Goal: Transaction & Acquisition: Subscribe to service/newsletter

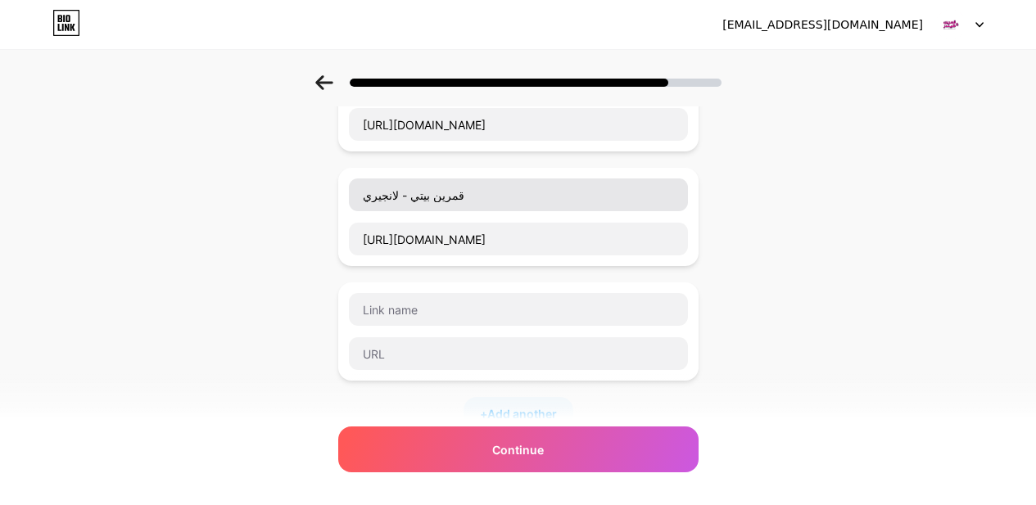
scroll to position [152, 0]
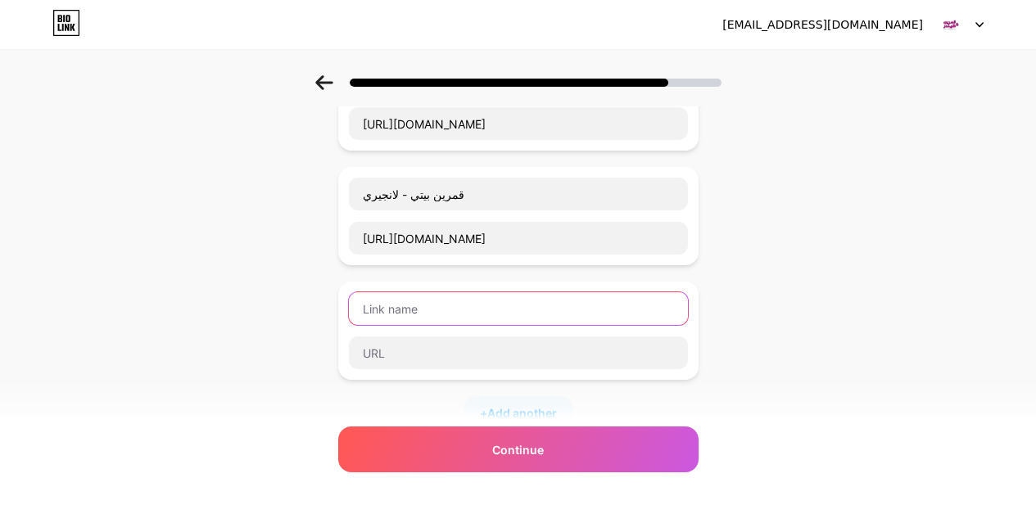
click at [447, 308] on input "text" at bounding box center [518, 308] width 339 height 33
type input "InstaPay"
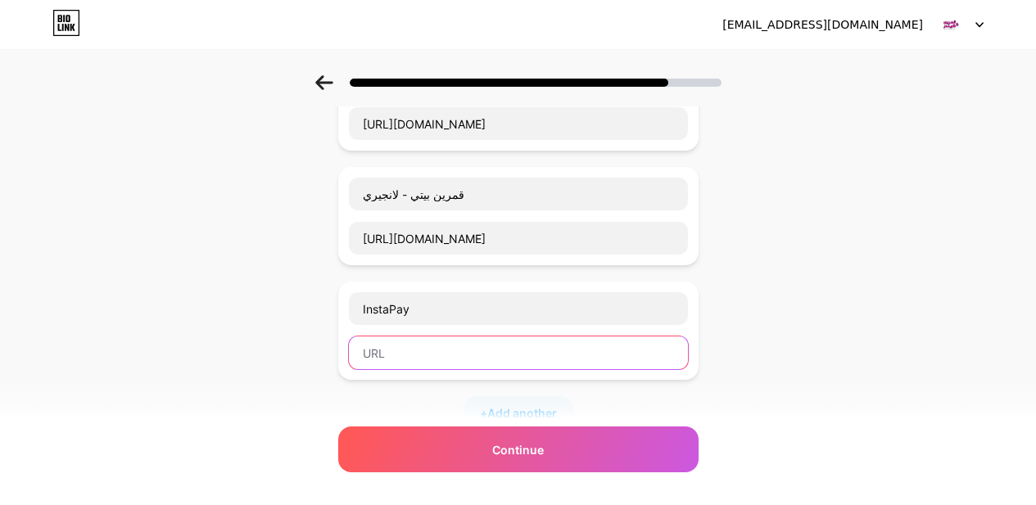
click at [419, 344] on input "text" at bounding box center [518, 352] width 339 height 33
paste input "https://ipn.eg/S/hm10401985/instapay/4HrrmE"
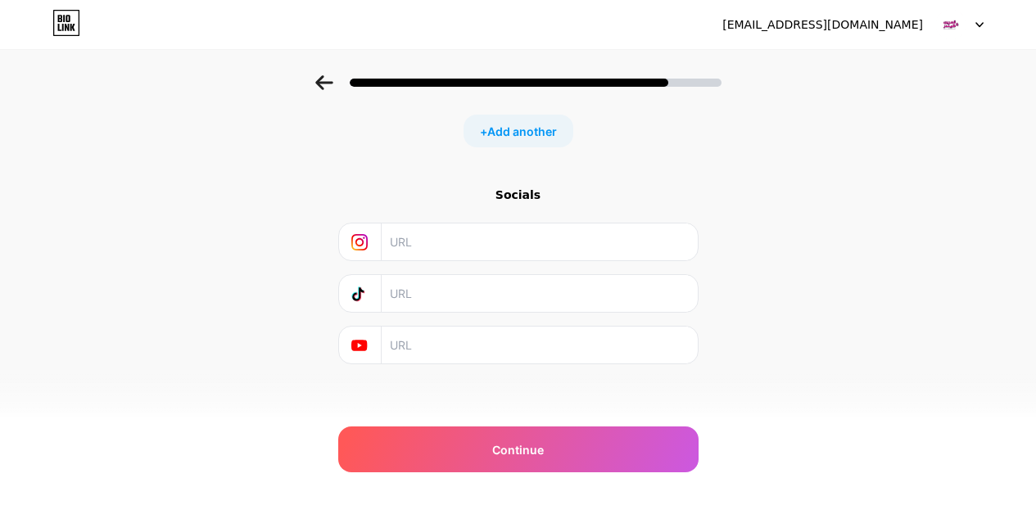
scroll to position [440, 0]
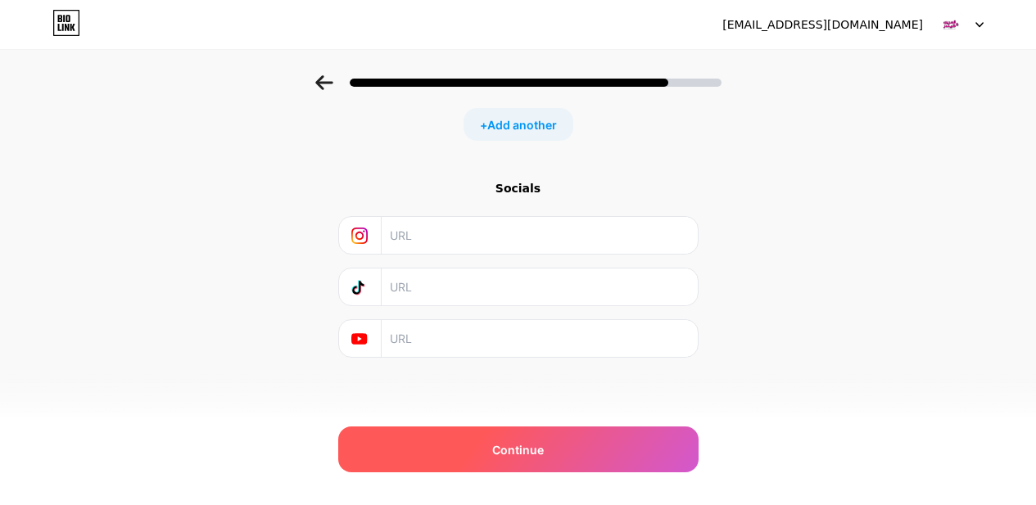
type input "https://ipn.eg/S/hm10401985/instapay/4HrrmE"
click at [524, 461] on div "Continue" at bounding box center [518, 450] width 360 height 46
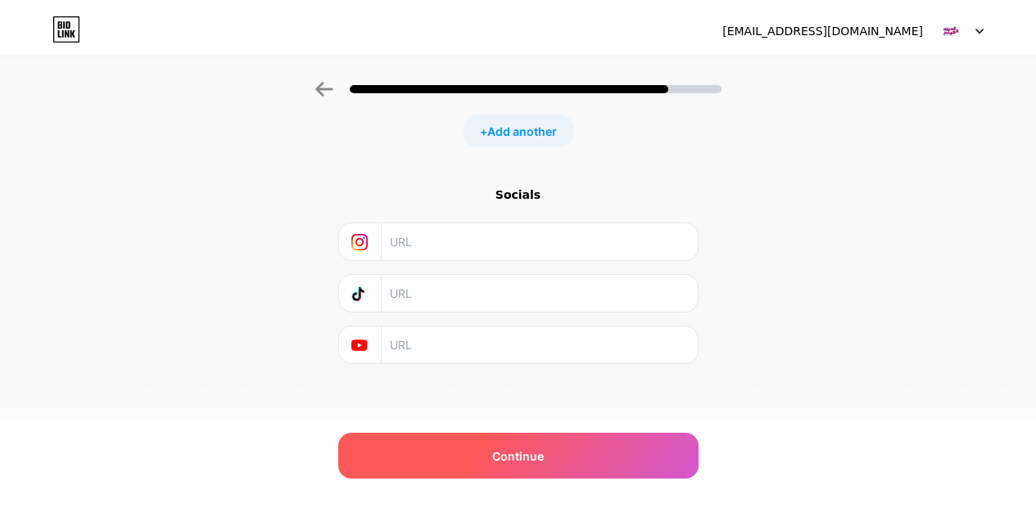
scroll to position [0, 0]
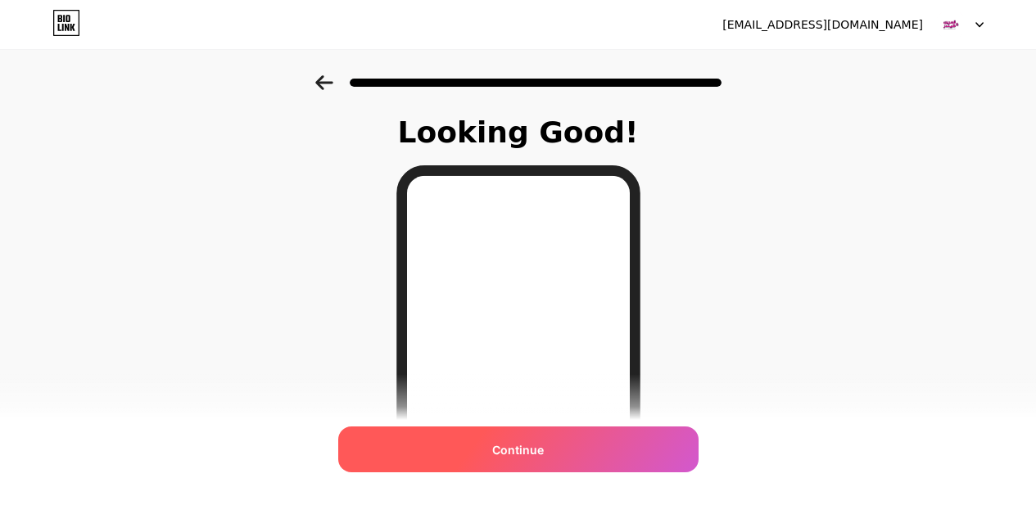
click at [565, 458] on div "Continue" at bounding box center [518, 450] width 360 height 46
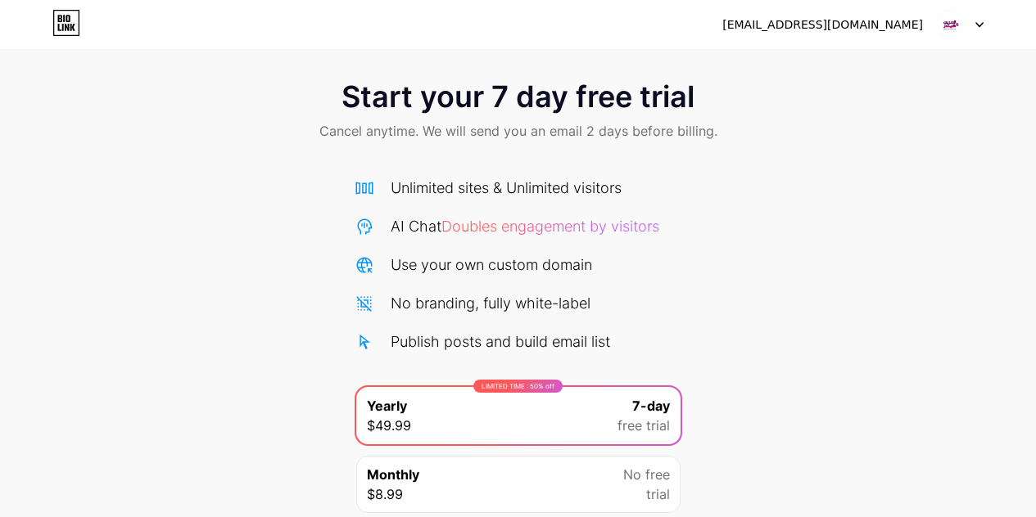
scroll to position [142, 0]
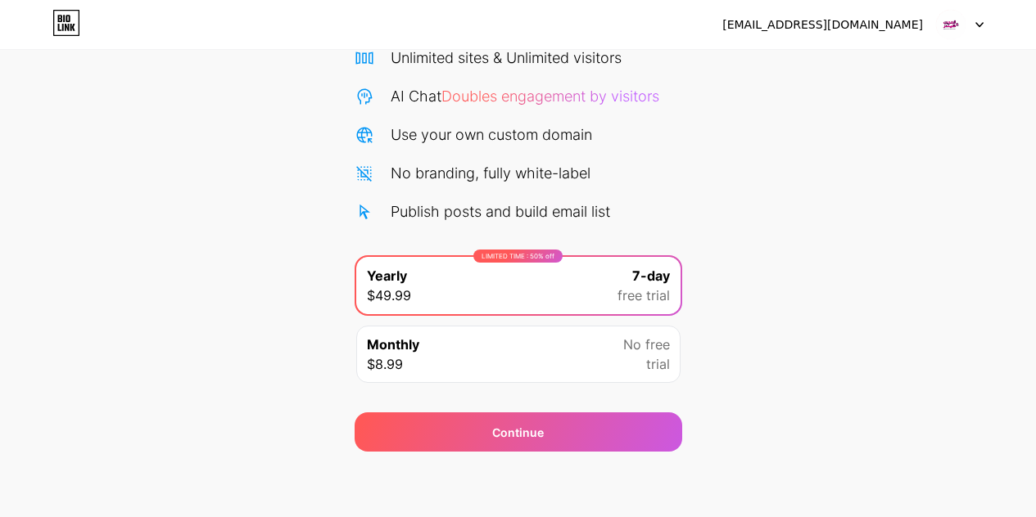
click at [502, 380] on div "Monthly $8.99 No free trial" at bounding box center [518, 354] width 324 height 57
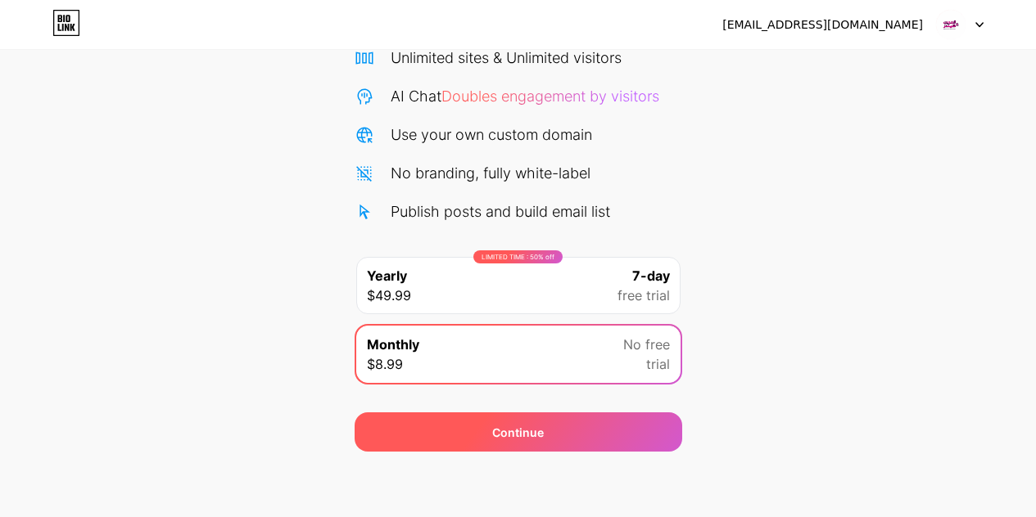
click at [537, 424] on div "Continue" at bounding box center [518, 432] width 52 height 17
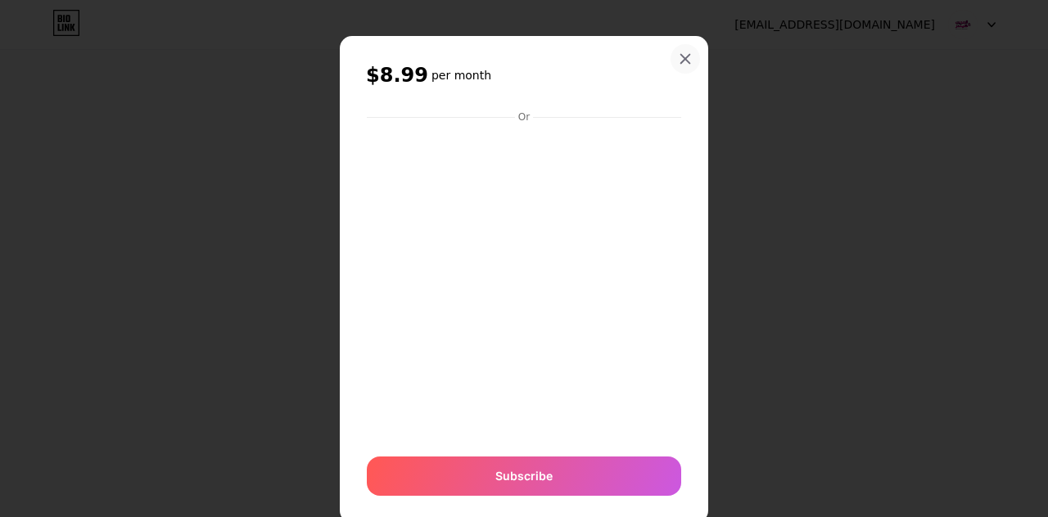
click at [679, 65] on icon at bounding box center [685, 58] width 13 height 13
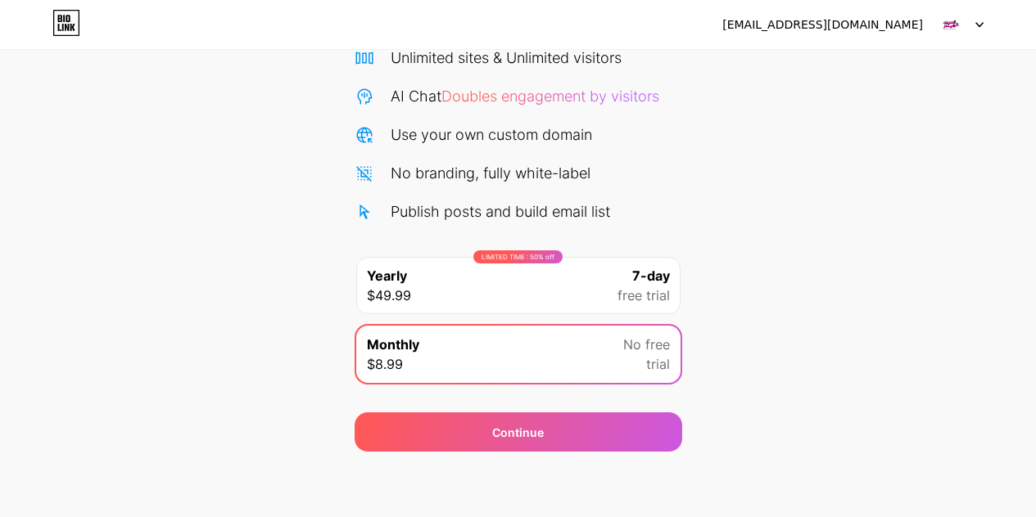
click at [531, 279] on div "LIMITED TIME : 50% off Yearly $49.99 7-day free trial" at bounding box center [518, 285] width 324 height 57
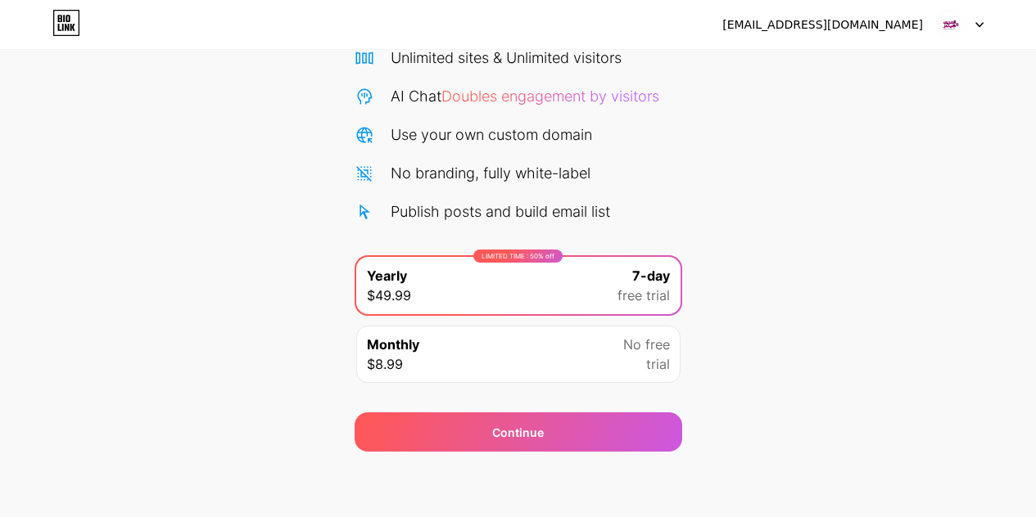
click at [517, 457] on div "abdalrahmanmaaly@gmail.com Logout Link Copied Start your 7 day free trial Cance…" at bounding box center [518, 187] width 1036 height 659
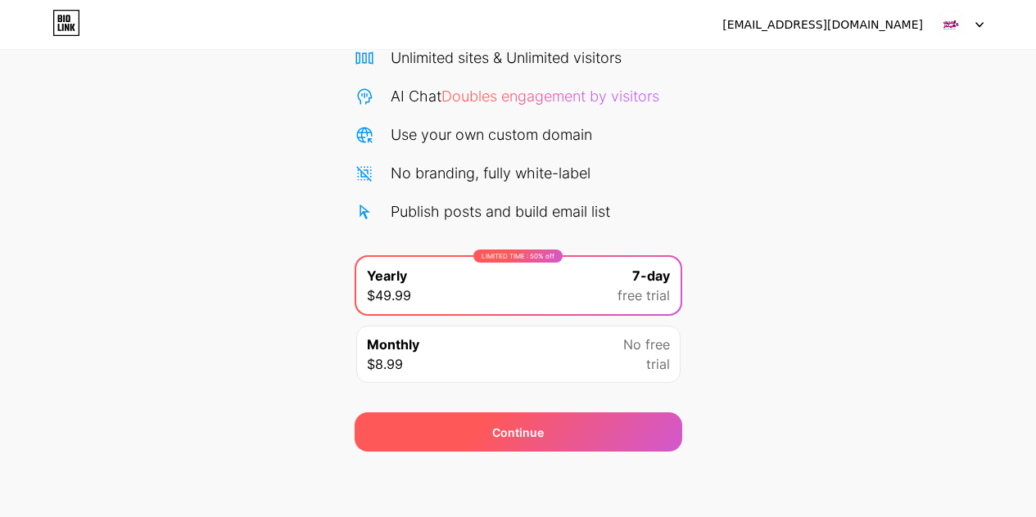
click at [521, 449] on div "Continue" at bounding box center [518, 432] width 327 height 39
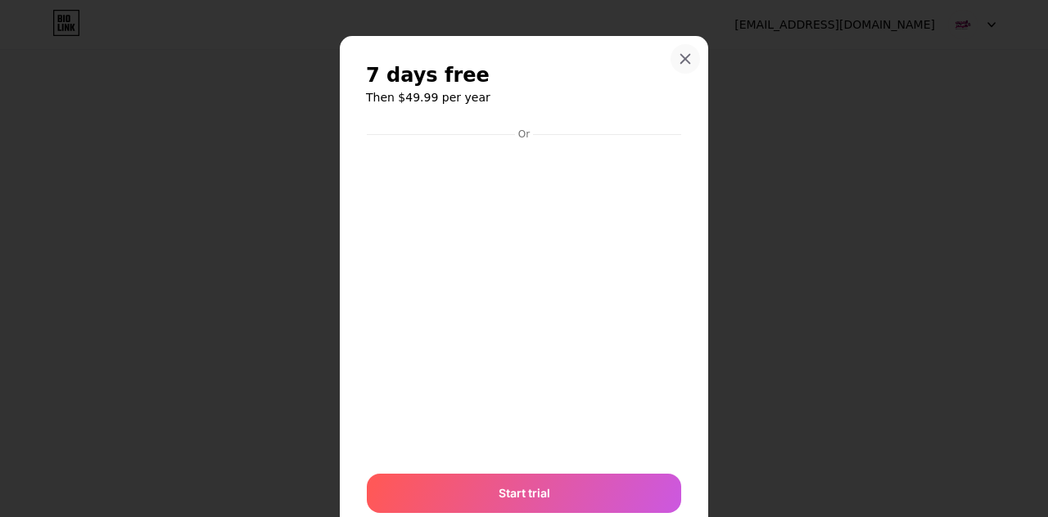
click at [681, 60] on icon at bounding box center [685, 59] width 9 height 9
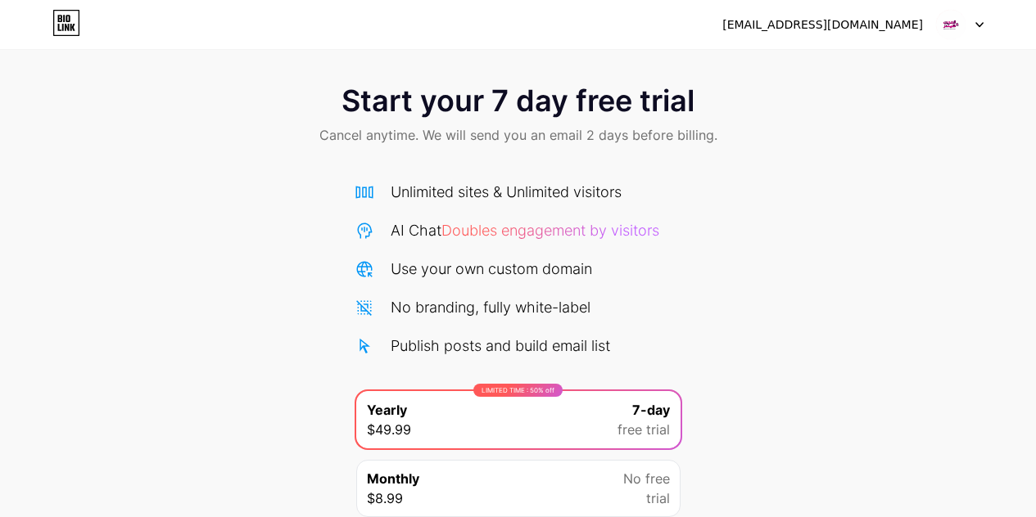
scroll to position [0, 0]
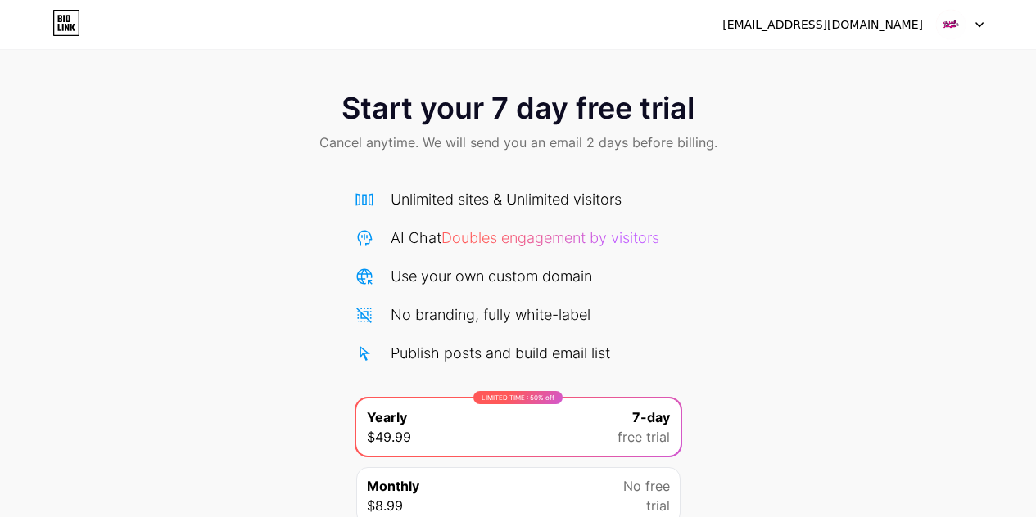
click at [63, 25] on icon at bounding box center [63, 27] width 2 height 7
click at [892, 29] on div "[EMAIL_ADDRESS][DOMAIN_NAME]" at bounding box center [822, 24] width 201 height 17
click at [979, 30] on div at bounding box center [959, 24] width 47 height 29
click at [866, 79] on li "Logout" at bounding box center [880, 67] width 203 height 44
